Goal: Task Accomplishment & Management: Use online tool/utility

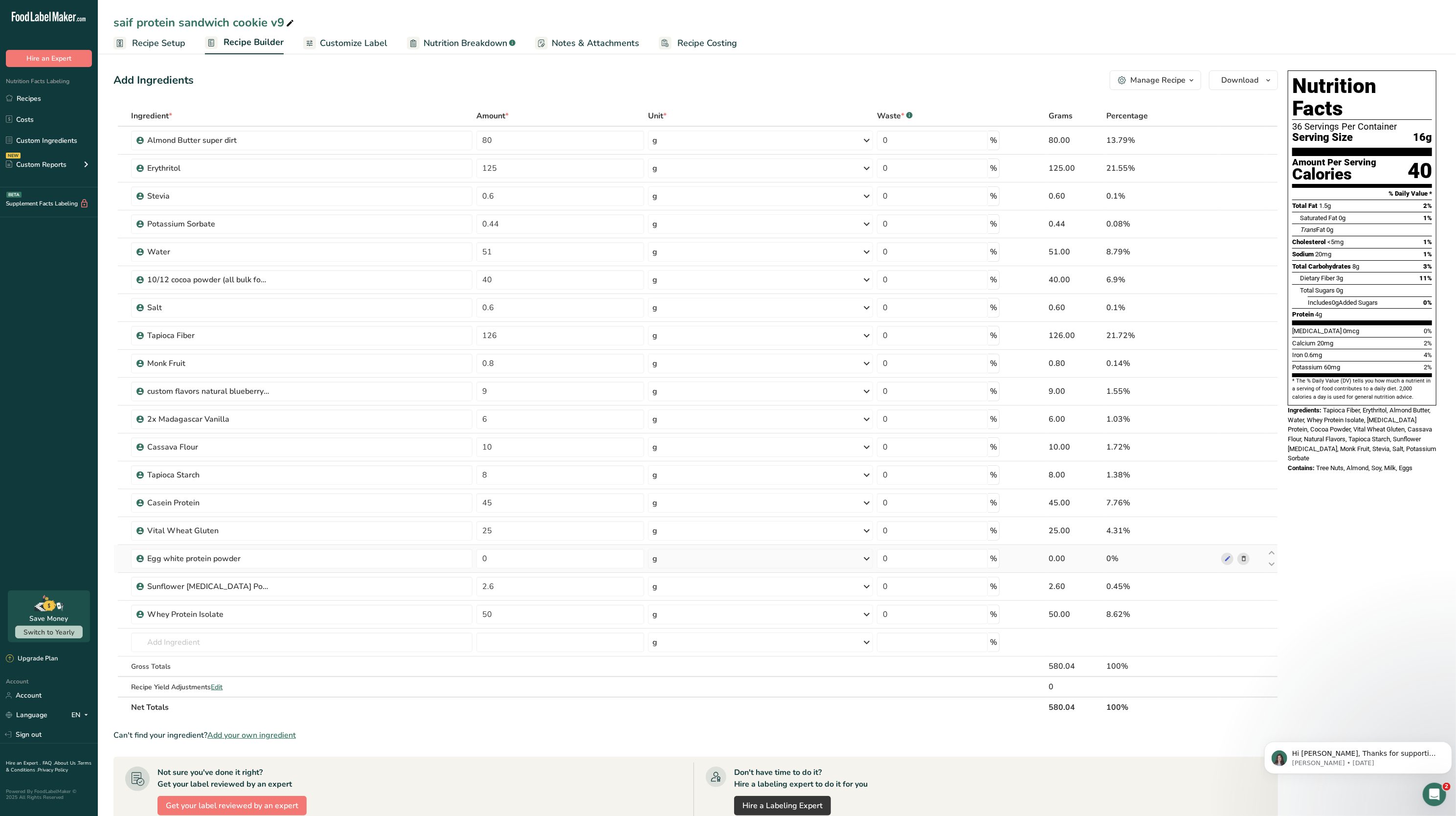
click at [1243, 560] on icon at bounding box center [1244, 559] width 7 height 10
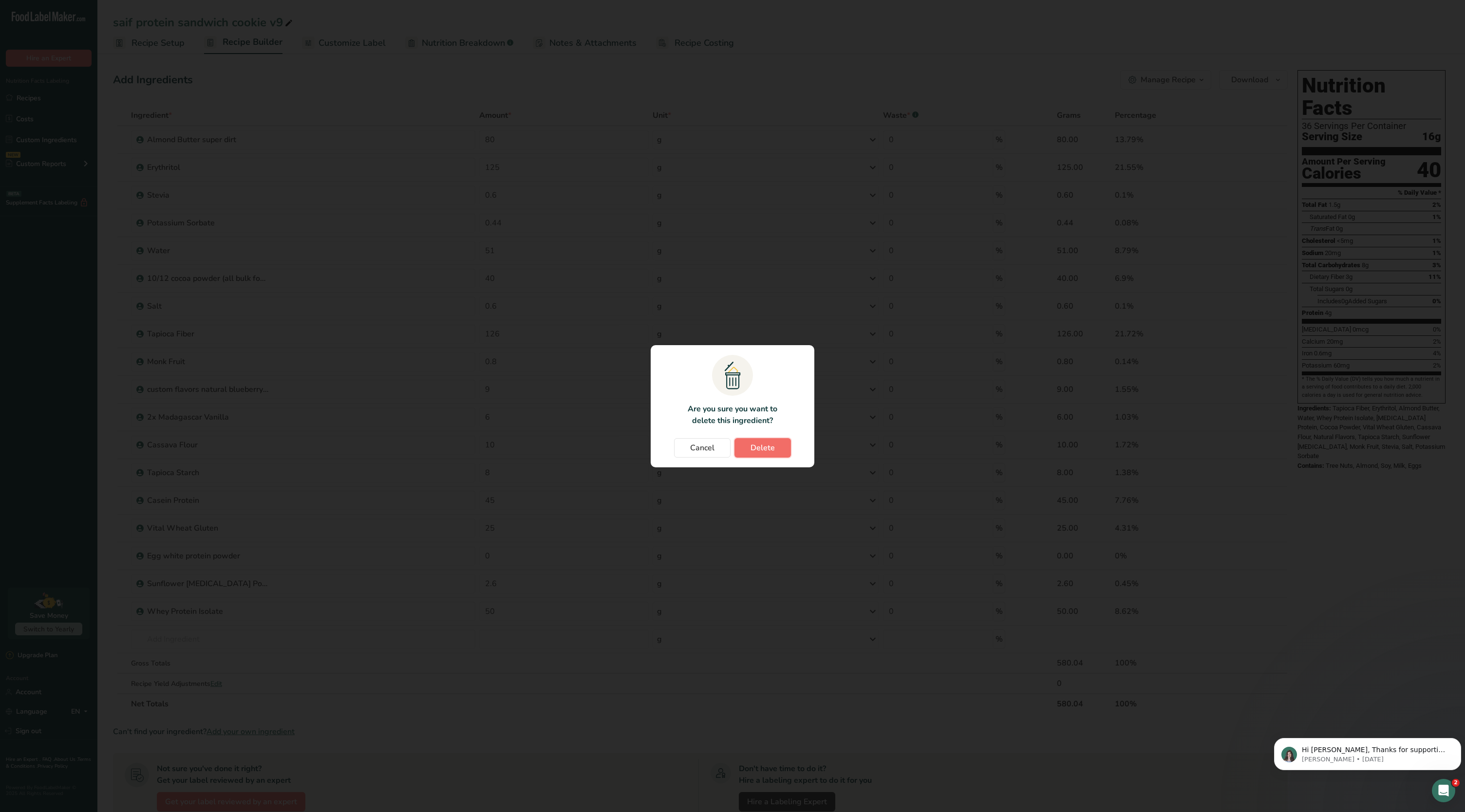
click at [785, 443] on button "Delete" at bounding box center [762, 448] width 56 height 20
type input "2.6"
type input "50"
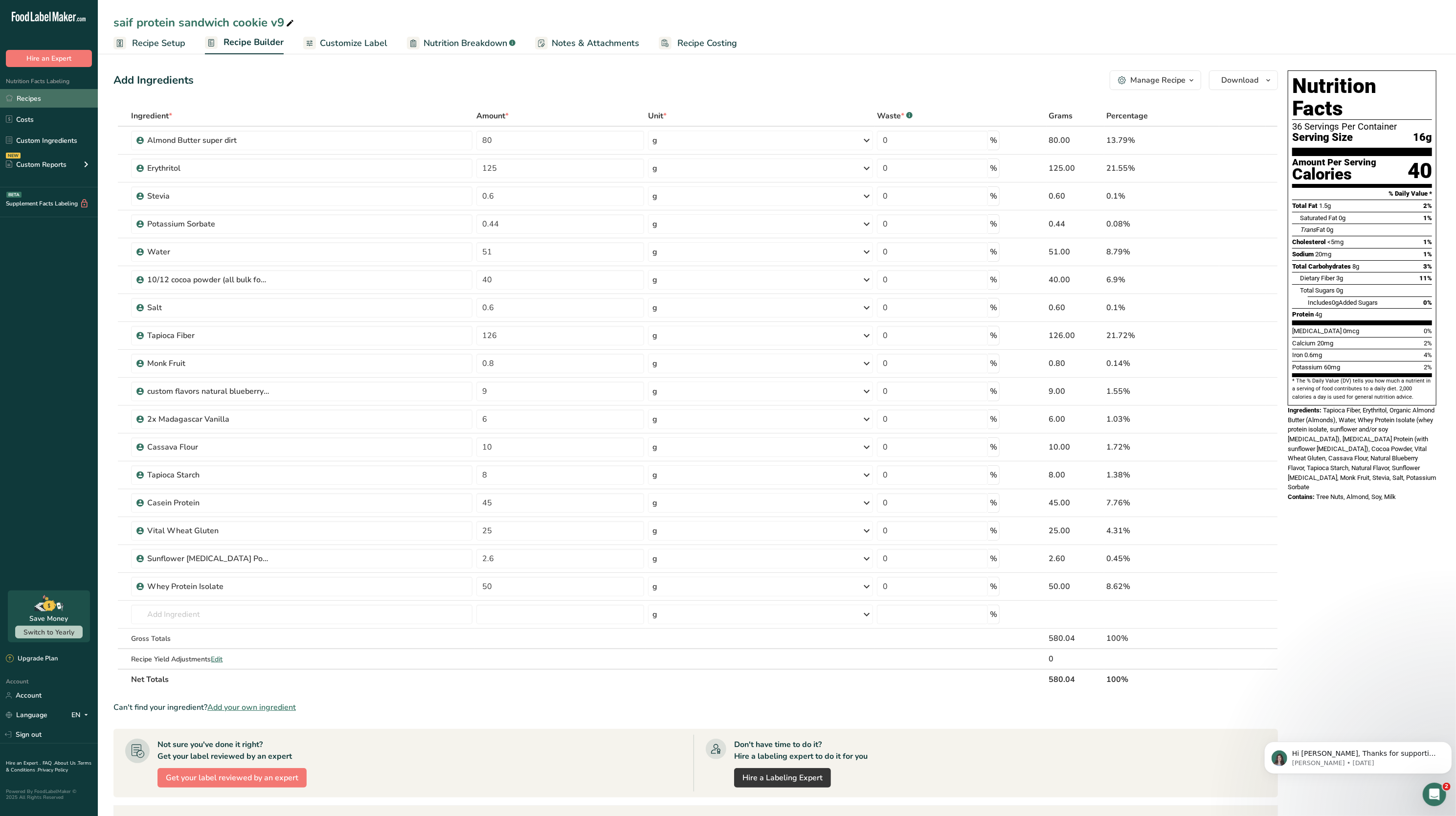
click at [49, 91] on link "Recipes" at bounding box center [49, 98] width 98 height 19
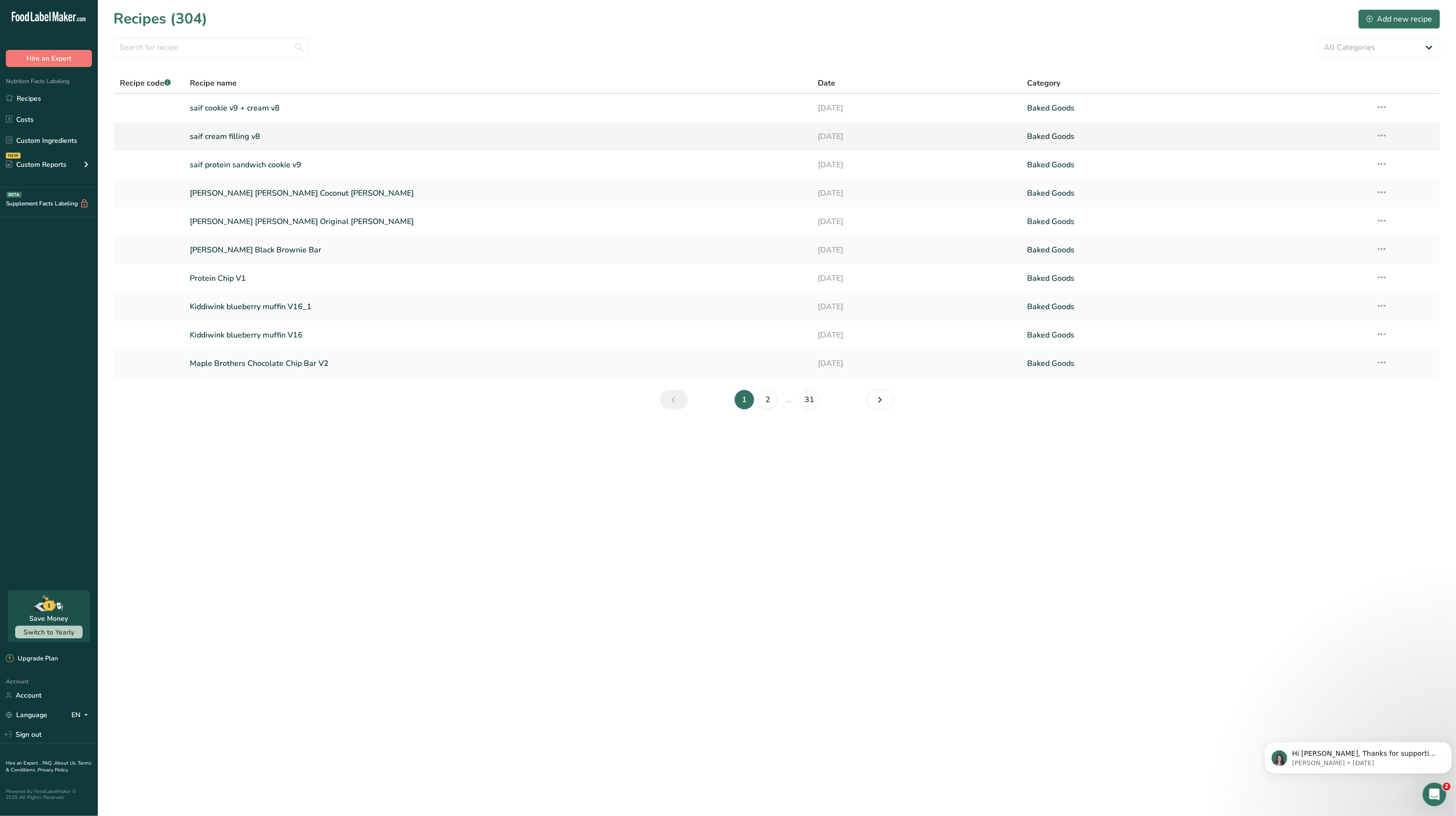
click at [233, 140] on link "saif cream filling v8" at bounding box center [498, 137] width 616 height 21
